Goal: Understand process/instructions: Learn how to perform a task or action

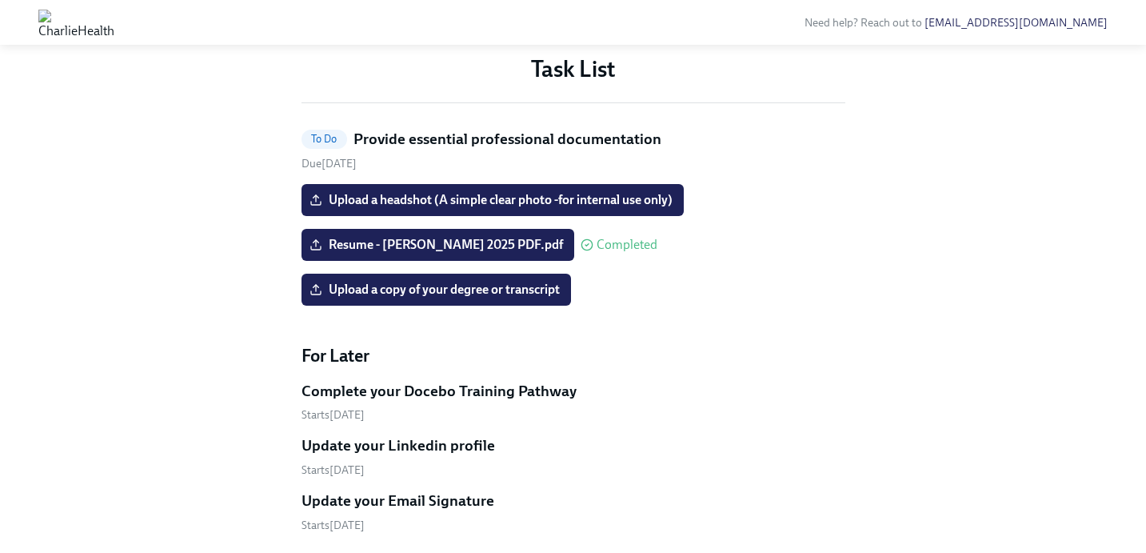
scroll to position [754, 0]
